Goal: Task Accomplishment & Management: Use online tool/utility

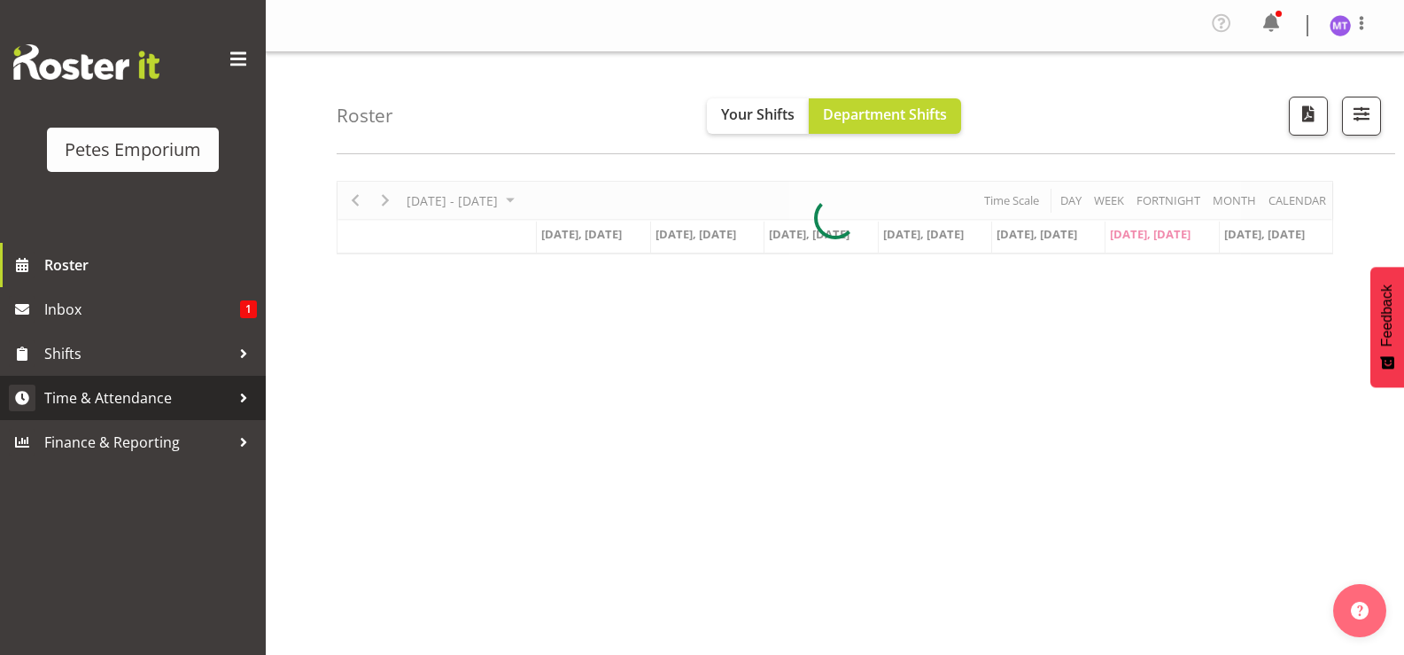
click at [136, 384] on link "Time & Attendance" at bounding box center [133, 398] width 266 height 44
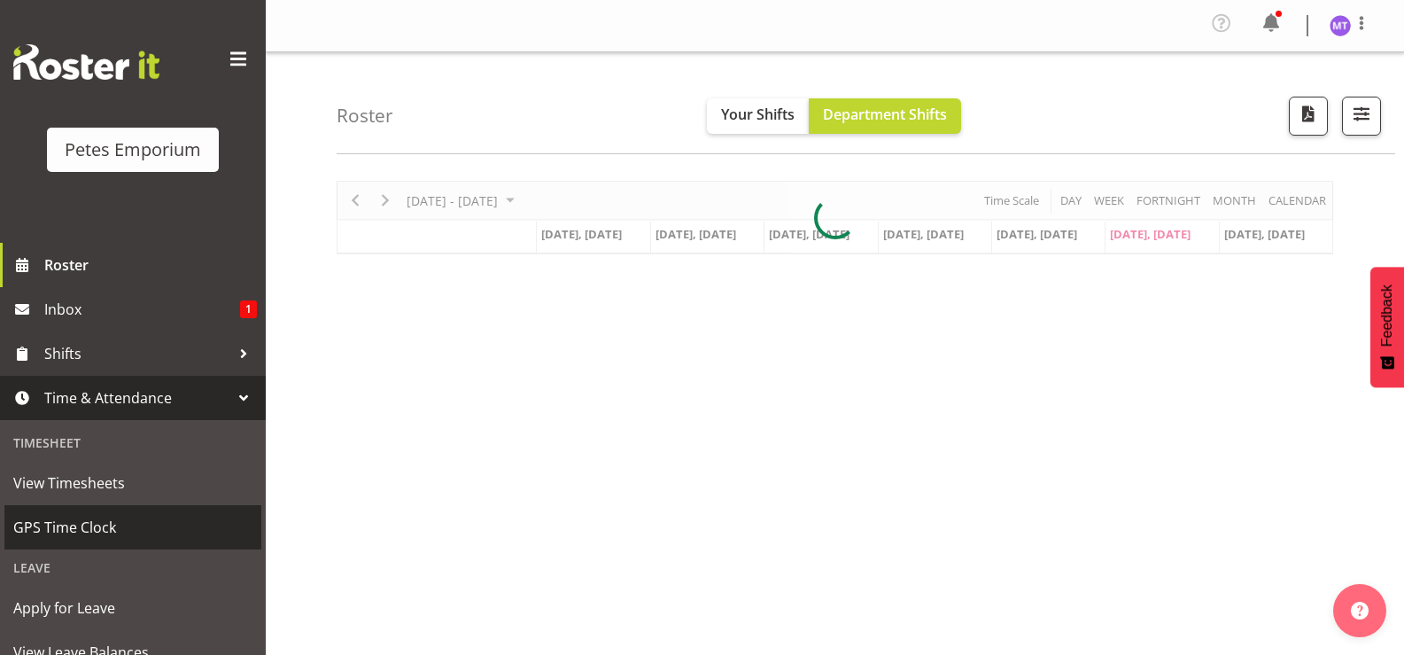
click at [87, 526] on span "GPS Time Clock" at bounding box center [132, 527] width 239 height 27
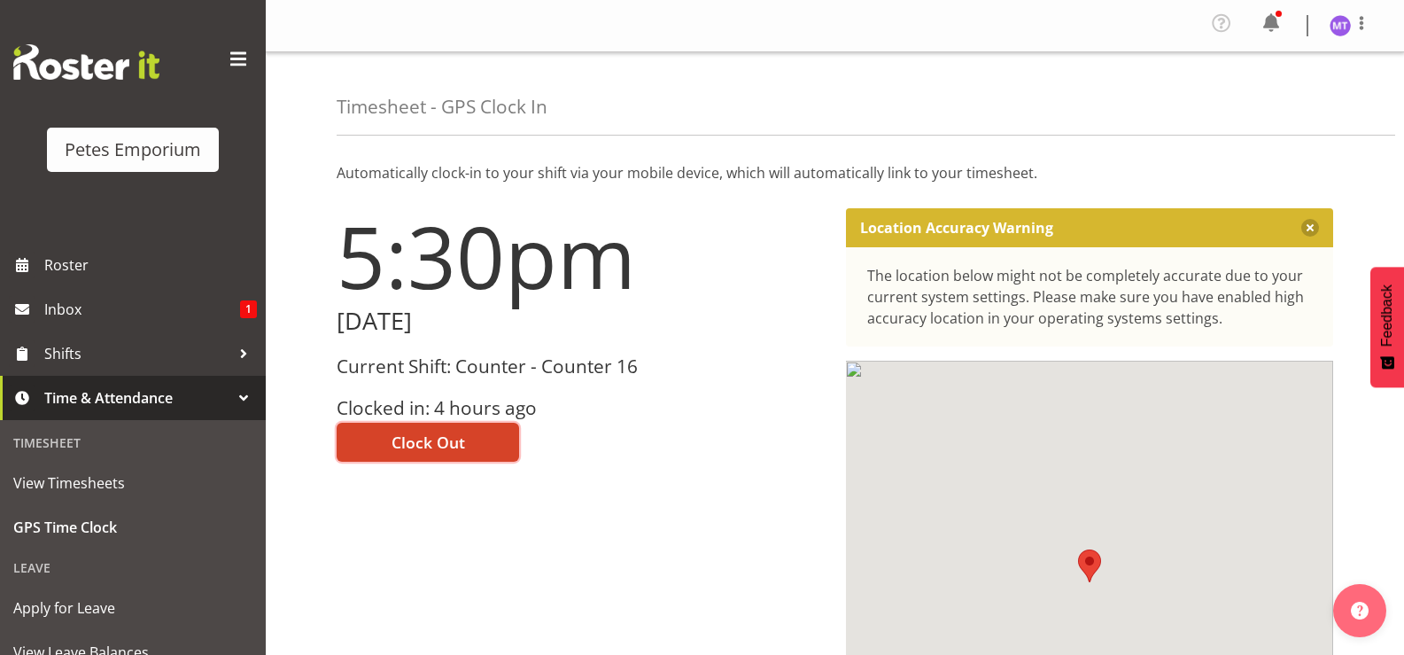
click at [402, 437] on span "Clock Out" at bounding box center [429, 442] width 74 height 23
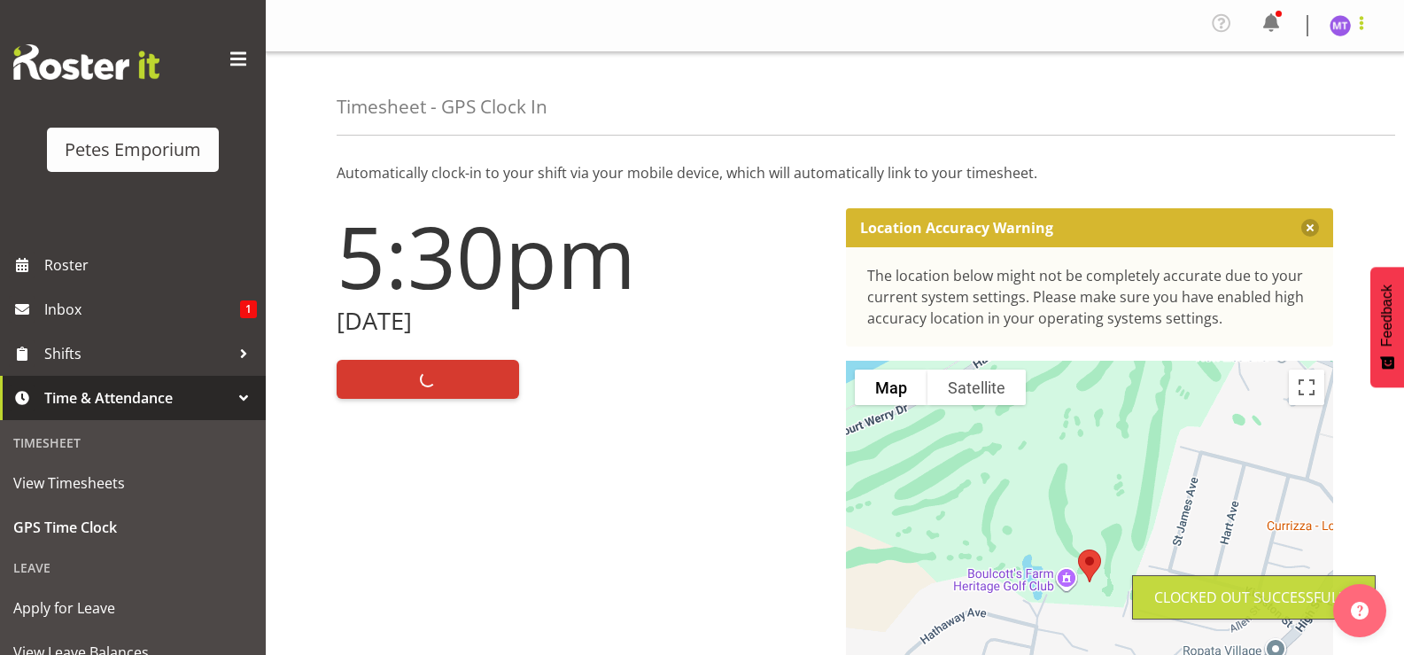
click at [1365, 30] on span at bounding box center [1361, 22] width 21 height 21
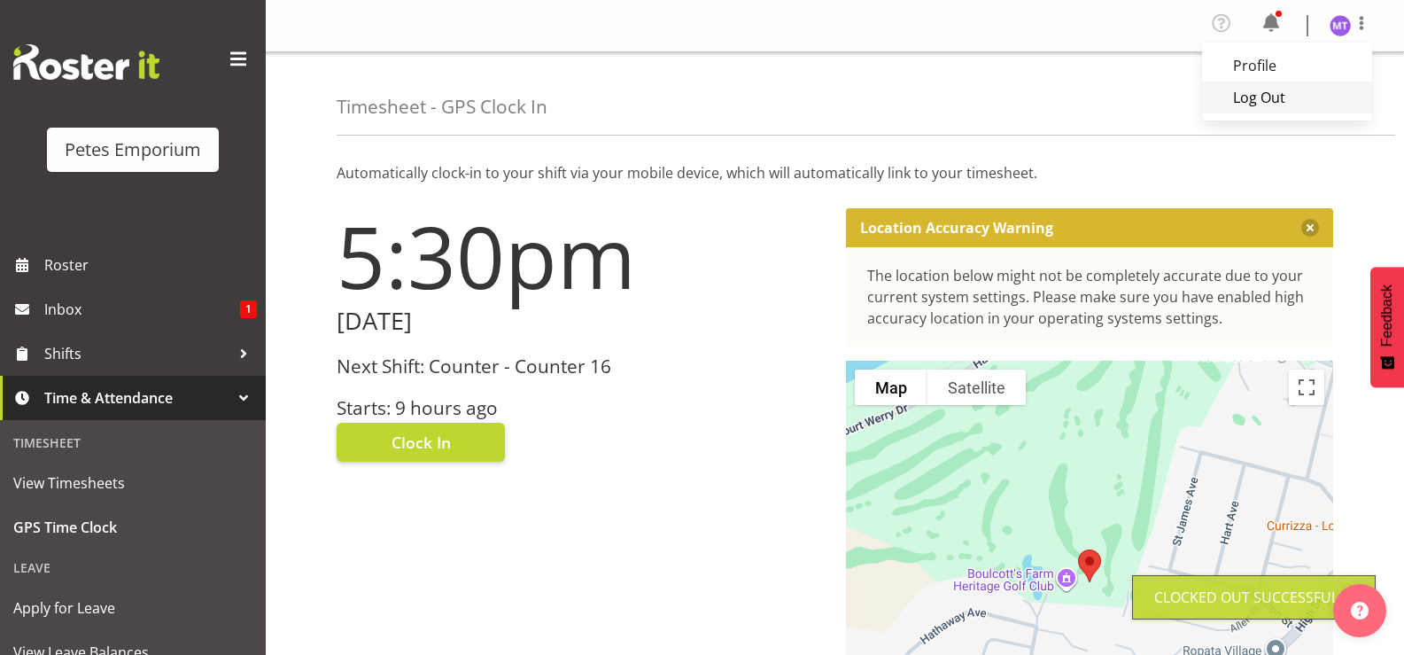
click at [1298, 102] on link "Log Out" at bounding box center [1287, 98] width 170 height 32
